Goal: Task Accomplishment & Management: Use online tool/utility

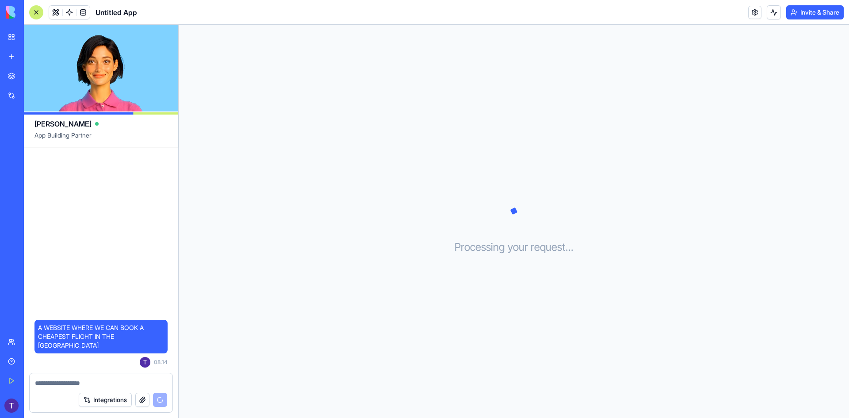
click at [100, 404] on button "Integrations" at bounding box center [105, 400] width 53 height 14
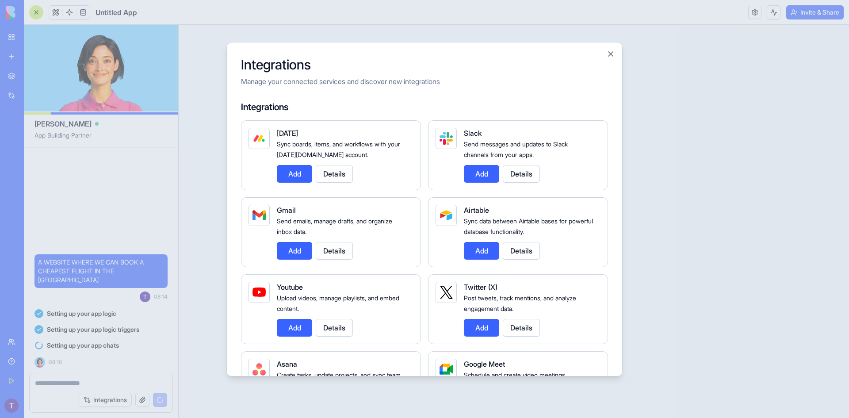
click at [297, 259] on button "Add" at bounding box center [294, 251] width 35 height 18
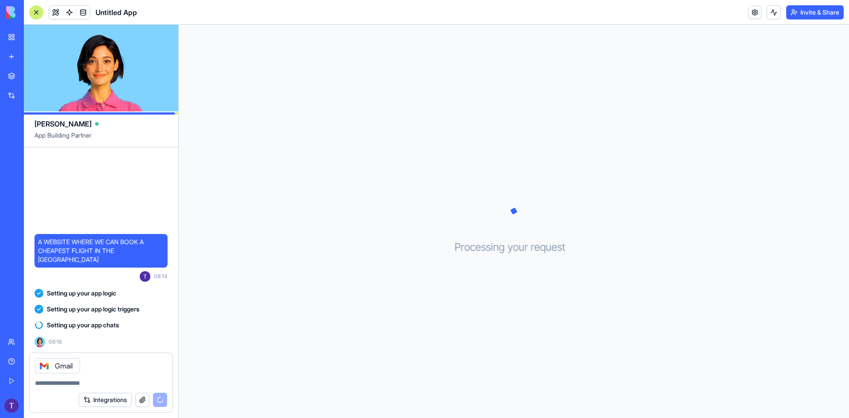
click at [50, 370] on div at bounding box center [44, 365] width 14 height 14
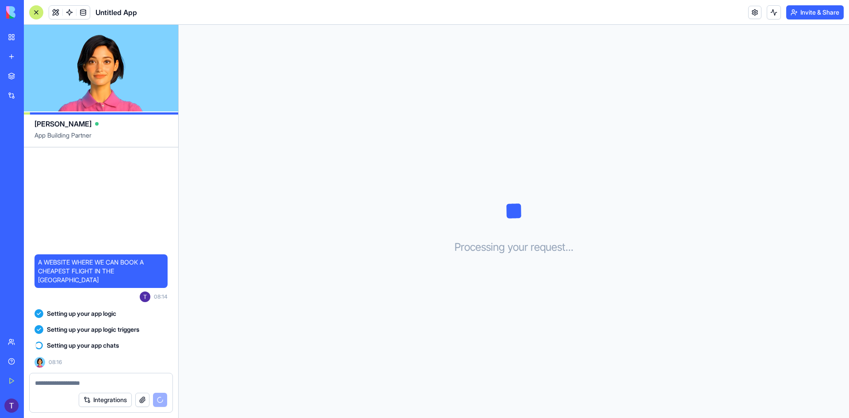
click at [115, 404] on button "Integrations" at bounding box center [105, 400] width 53 height 14
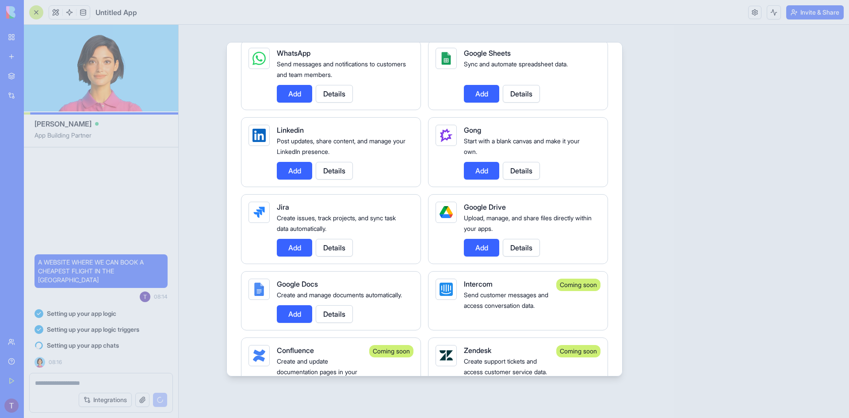
scroll to position [428, 0]
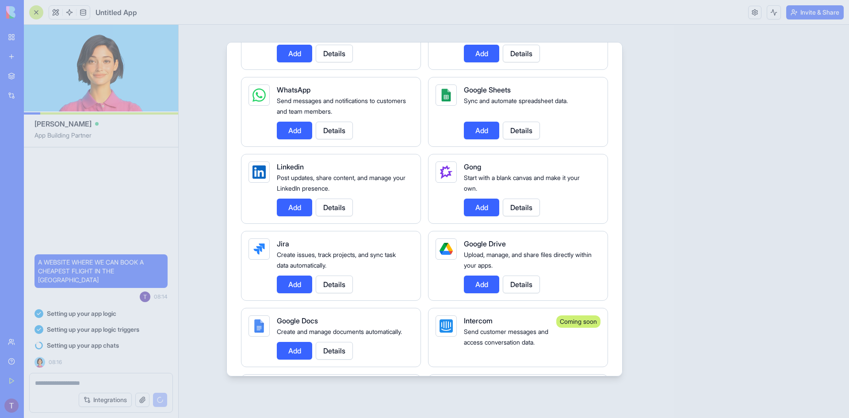
click at [479, 289] on button "Add" at bounding box center [481, 284] width 35 height 18
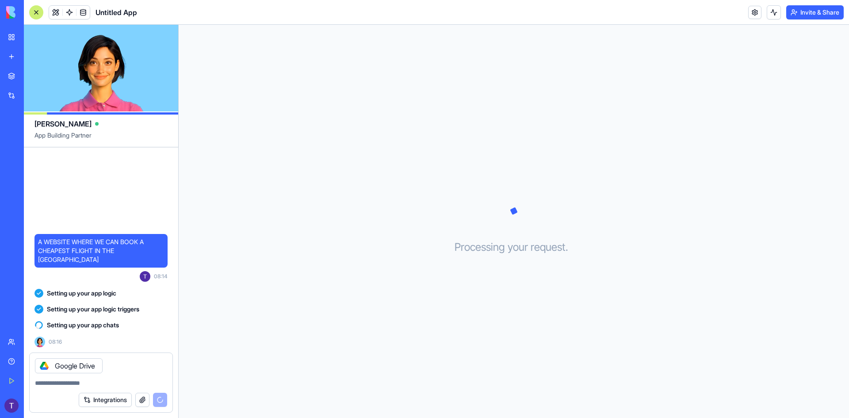
click at [61, 358] on div "Google Drive" at bounding box center [69, 365] width 68 height 15
click at [66, 368] on div "Google Drive" at bounding box center [69, 365] width 68 height 15
click at [45, 371] on div at bounding box center [44, 365] width 14 height 14
